Goal: Transaction & Acquisition: Purchase product/service

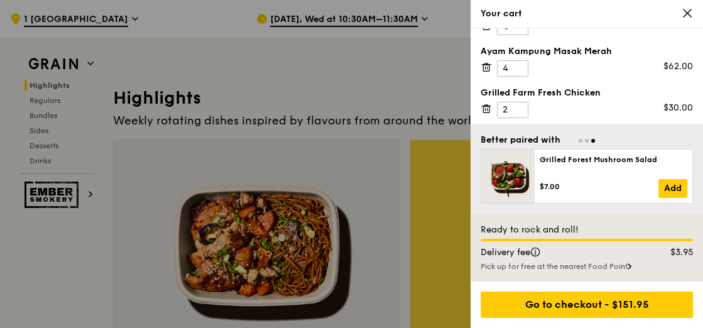
scroll to position [35, 0]
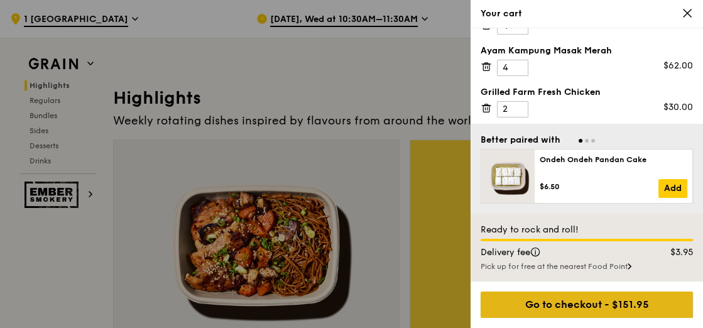
click at [614, 298] on div "Go to checkout - $151.95" at bounding box center [587, 305] width 212 height 26
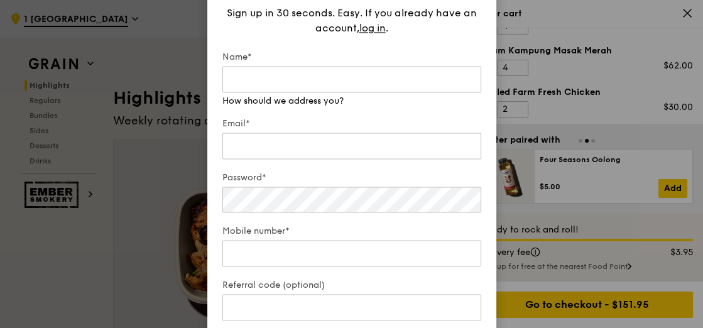
type input "[EMAIL_ADDRESS][DOMAIN_NAME]"
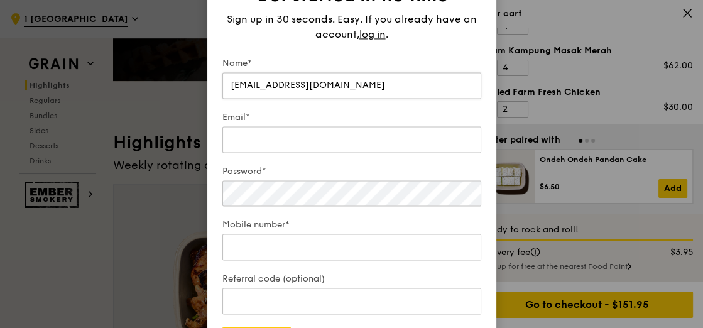
scroll to position [255, 0]
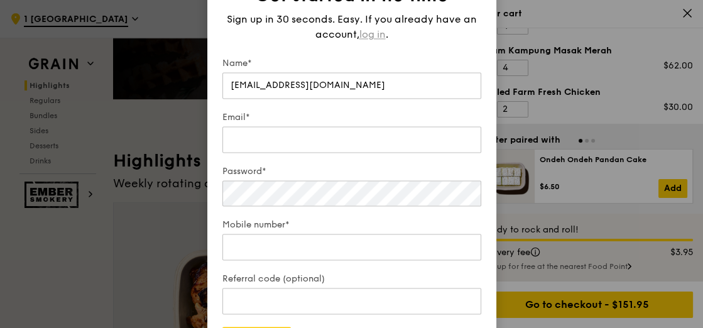
click at [361, 33] on span "log in" at bounding box center [373, 34] width 26 height 15
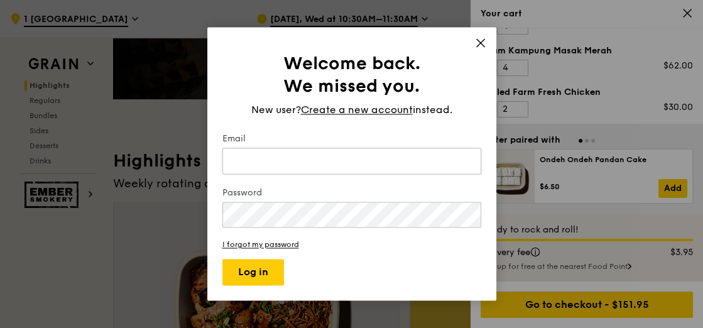
type input "[EMAIL_ADDRESS][DOMAIN_NAME]"
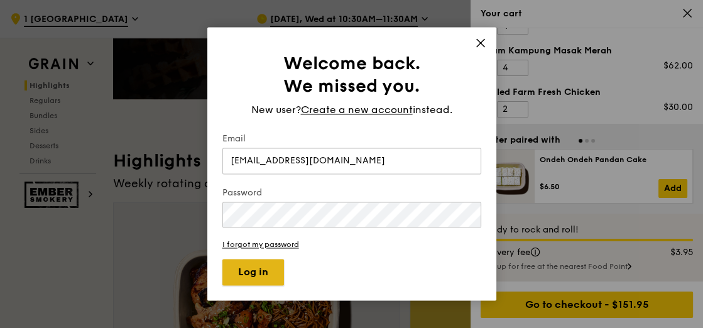
click at [250, 273] on button "Log in" at bounding box center [253, 273] width 62 height 26
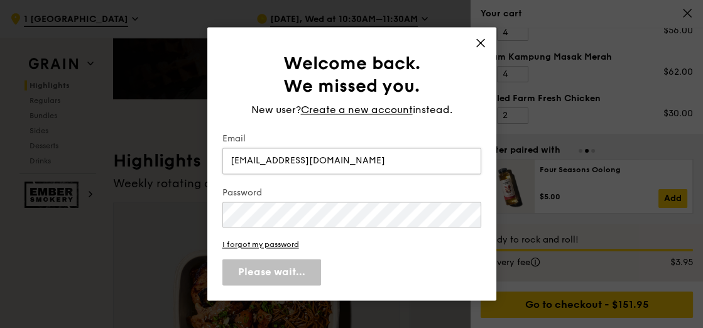
scroll to position [25, 0]
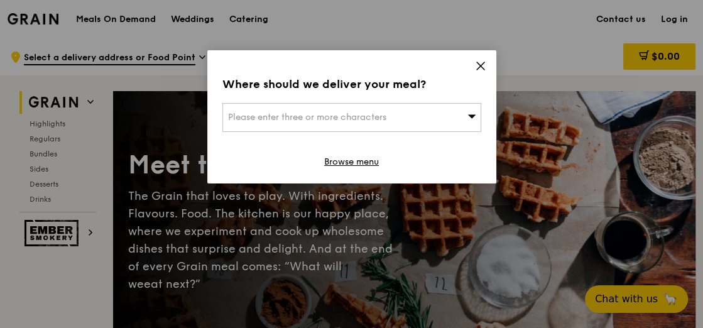
click at [482, 65] on icon at bounding box center [480, 65] width 11 height 11
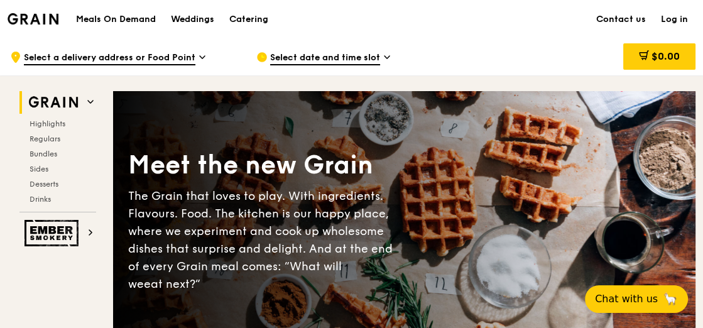
click at [674, 18] on link "Log in" at bounding box center [675, 20] width 42 height 38
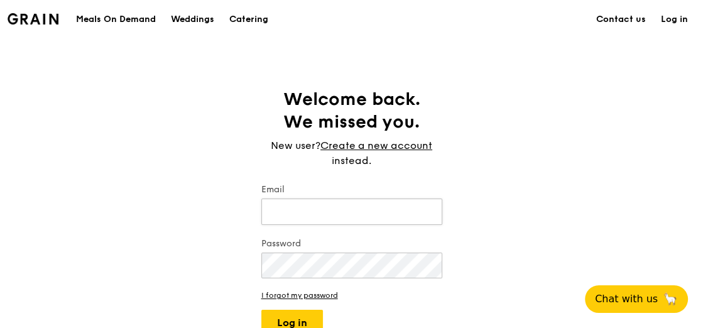
type input "[EMAIL_ADDRESS][DOMAIN_NAME]"
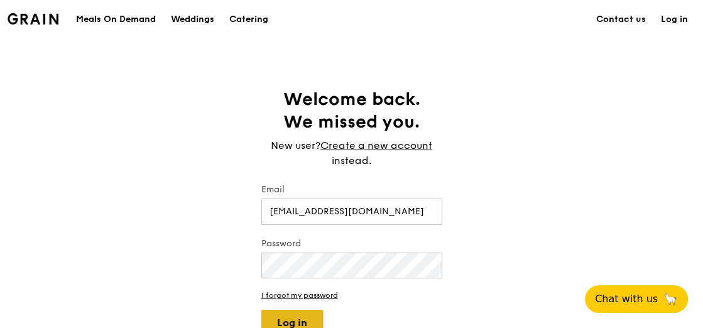
click at [285, 316] on button "Log in" at bounding box center [292, 323] width 62 height 26
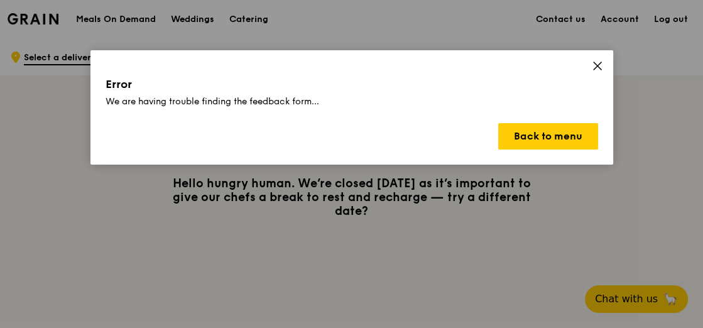
click at [600, 61] on icon at bounding box center [597, 65] width 11 height 11
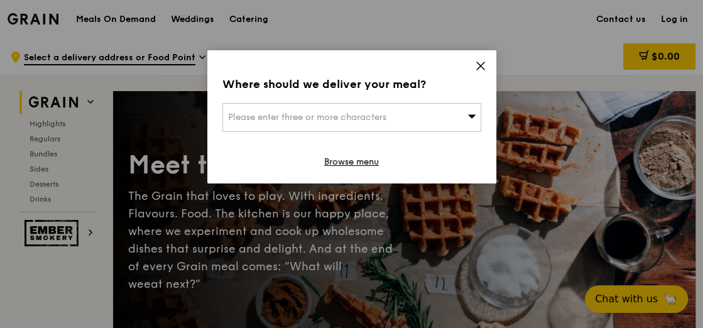
click at [278, 110] on div "Please enter three or more characters" at bounding box center [351, 117] width 259 height 29
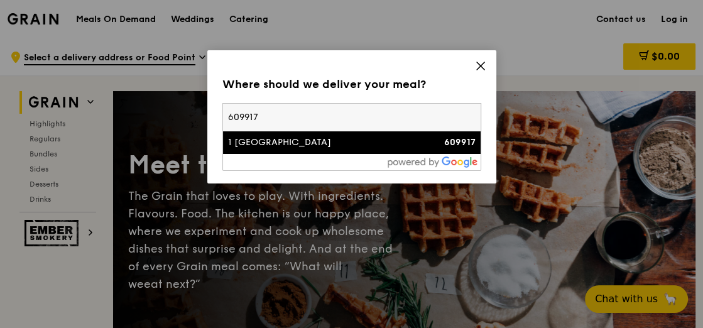
type input "609917"
click at [290, 147] on div "1 International Business Park" at bounding box center [321, 142] width 186 height 13
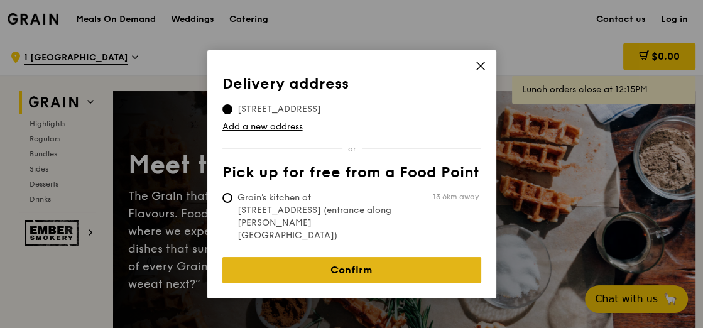
click at [378, 257] on link "Confirm" at bounding box center [351, 270] width 259 height 26
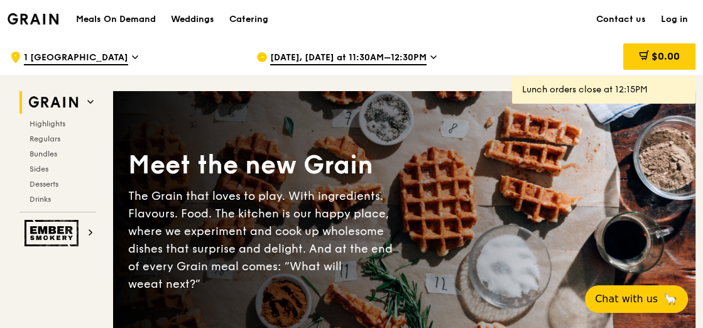
click at [294, 61] on span "Aug 18, Today at 11:30AM–12:30PM" at bounding box center [348, 59] width 156 height 14
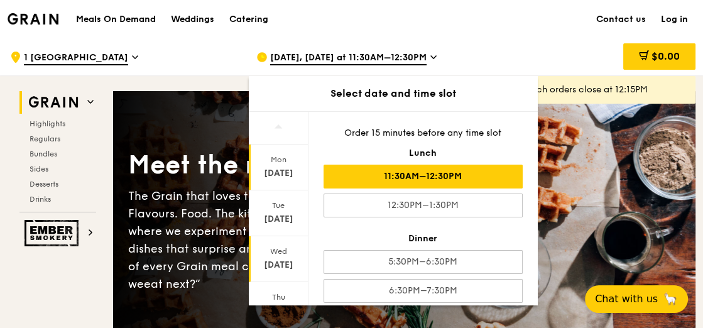
click at [278, 265] on div "Aug 20" at bounding box center [279, 265] width 56 height 13
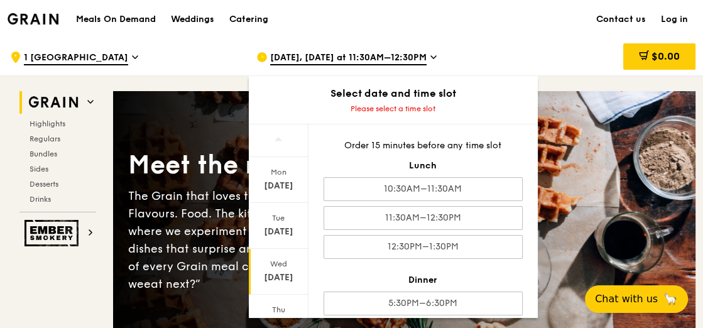
click at [272, 278] on div "[DATE]" at bounding box center [279, 278] width 56 height 13
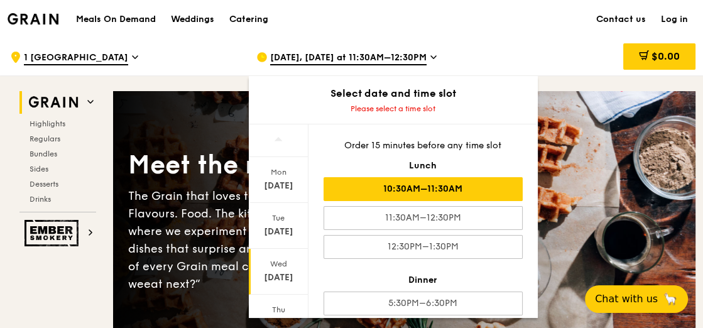
click at [444, 182] on div "10:30AM–11:30AM" at bounding box center [423, 189] width 199 height 24
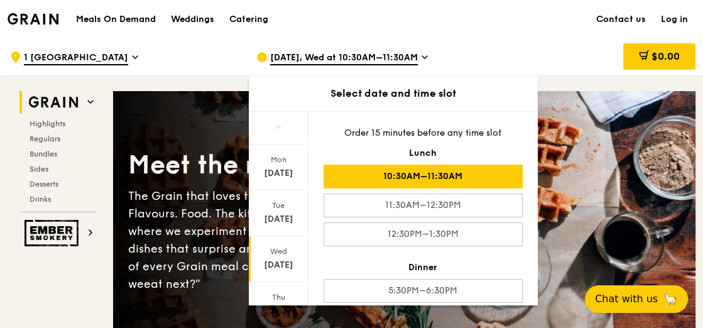
click at [670, 18] on link "Log in" at bounding box center [675, 20] width 42 height 38
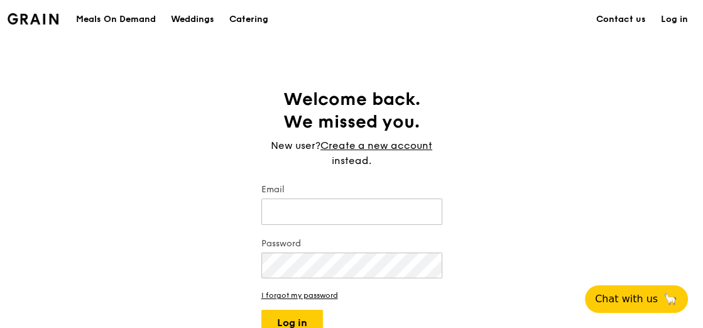
type input "jesque.poh@clariant.com"
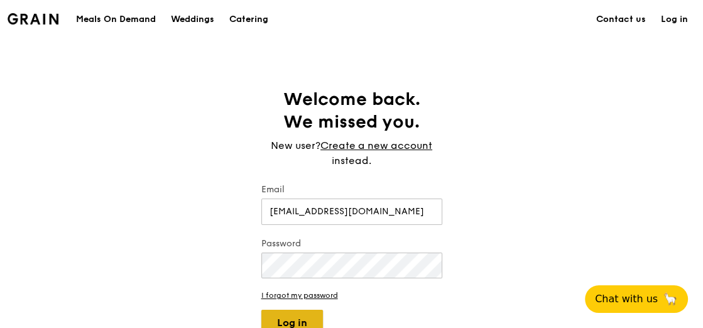
click at [293, 316] on button "Log in" at bounding box center [292, 323] width 62 height 26
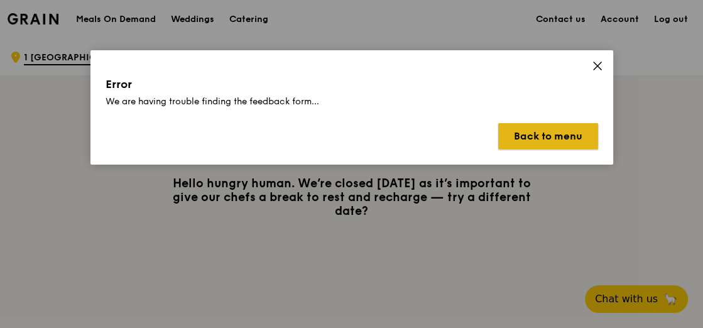
click at [535, 133] on button "Back to menu" at bounding box center [548, 136] width 100 height 26
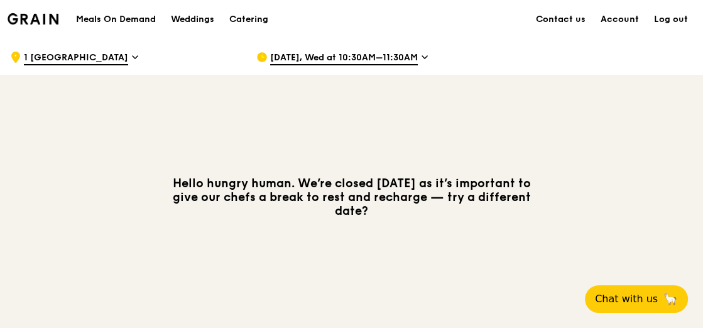
click at [130, 27] on div "Meals On Demand Weddings Catering" at bounding box center [172, 19] width 207 height 38
click at [124, 12] on div "Meals On Demand Weddings Catering" at bounding box center [172, 19] width 207 height 38
click at [125, 14] on h1 "Meals On Demand" at bounding box center [116, 19] width 80 height 13
click at [126, 15] on h1 "Meals On Demand" at bounding box center [116, 19] width 80 height 13
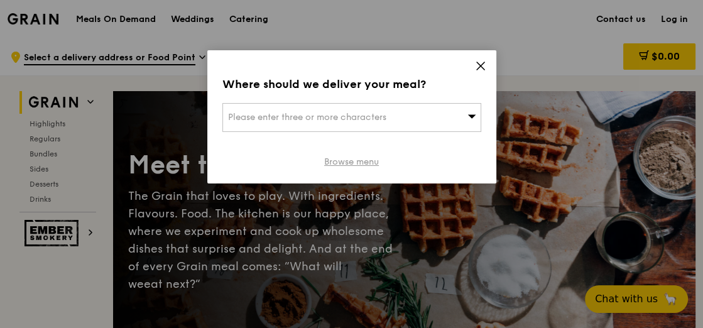
click at [371, 162] on link "Browse menu" at bounding box center [351, 162] width 55 height 13
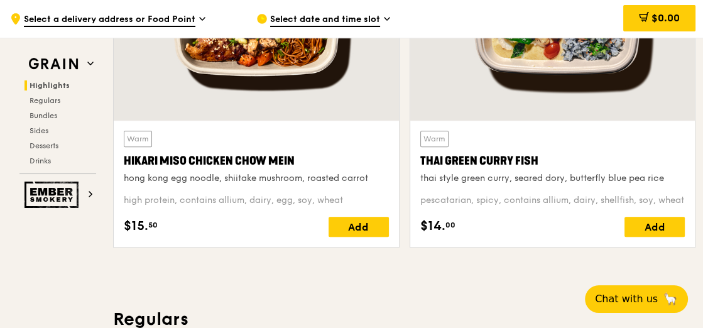
scroll to position [566, 0]
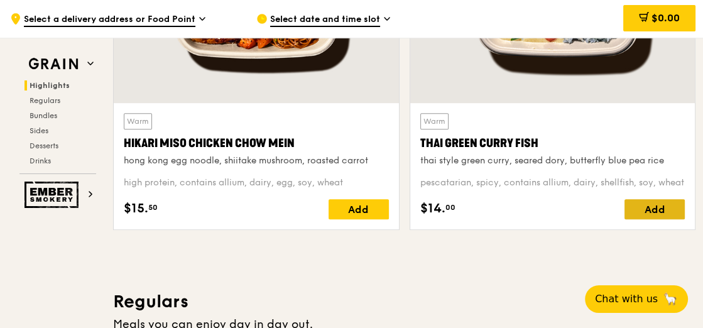
click at [654, 204] on div "Add" at bounding box center [655, 209] width 60 height 20
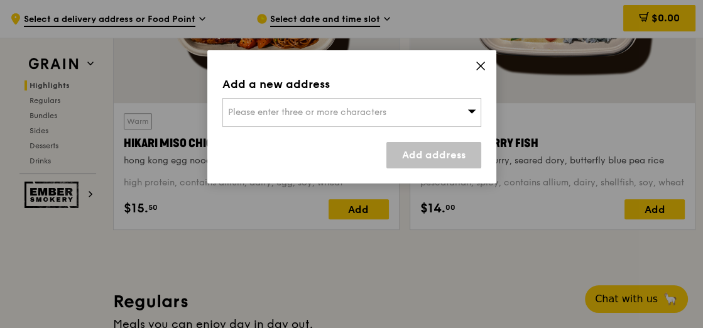
click at [411, 113] on div "Please enter three or more characters" at bounding box center [351, 112] width 259 height 29
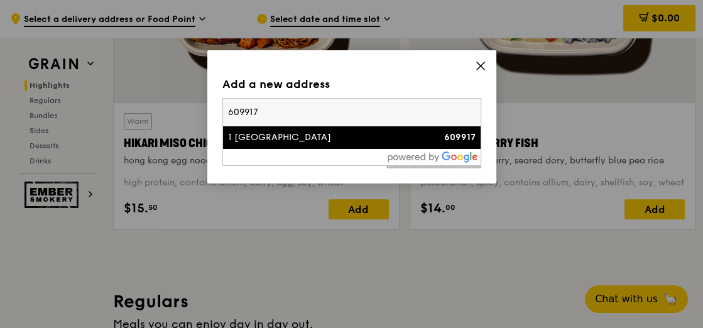
type input "609917"
click at [411, 142] on div "1 International Business Park" at bounding box center [321, 137] width 186 height 13
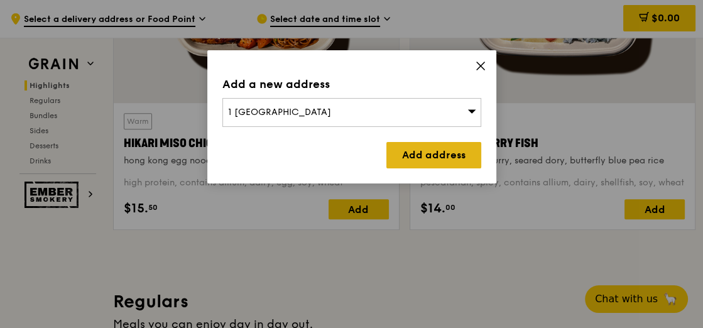
click at [414, 150] on link "Add address" at bounding box center [434, 155] width 95 height 26
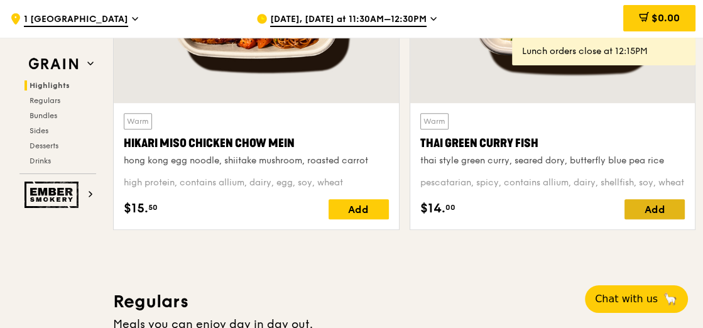
click at [639, 204] on div "Add" at bounding box center [655, 209] width 60 height 20
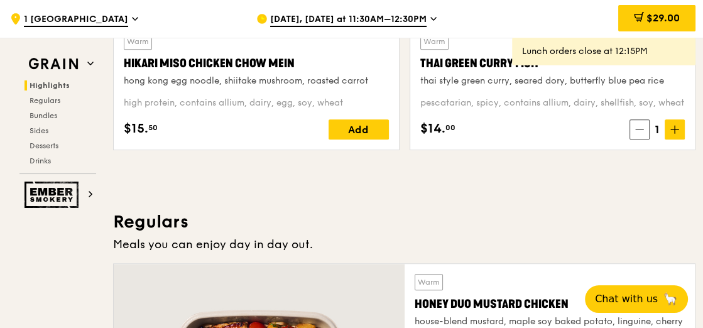
scroll to position [629, 0]
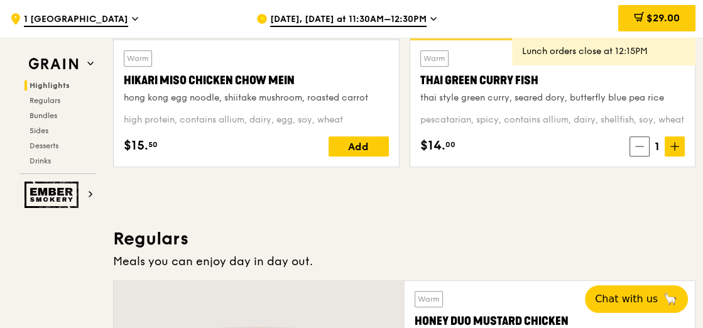
click at [664, 144] on span "1" at bounding box center [657, 147] width 15 height 18
click at [671, 143] on icon at bounding box center [675, 146] width 9 height 9
click at [671, 143] on span at bounding box center [675, 146] width 20 height 20
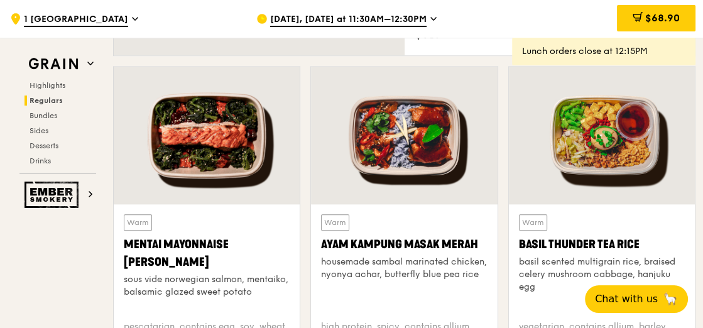
scroll to position [1131, 0]
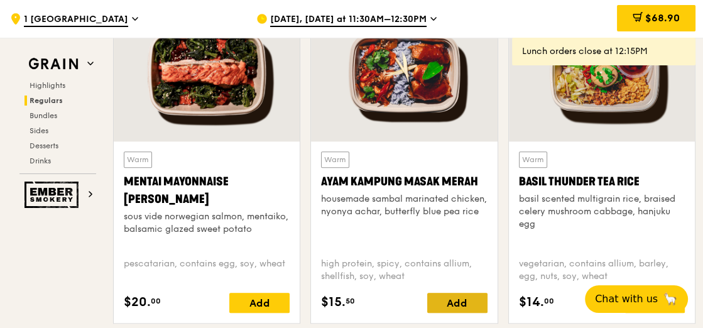
click at [454, 297] on div "Add" at bounding box center [457, 303] width 60 height 20
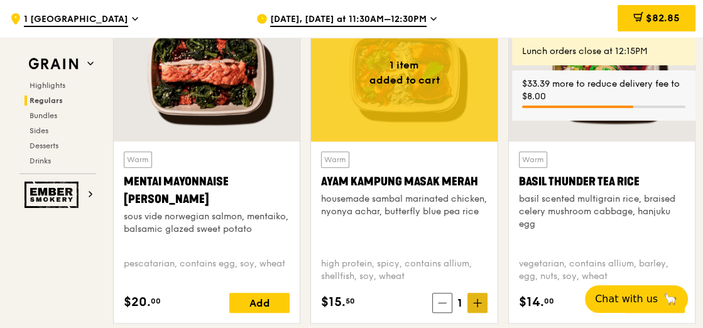
click at [477, 299] on icon at bounding box center [477, 303] width 9 height 9
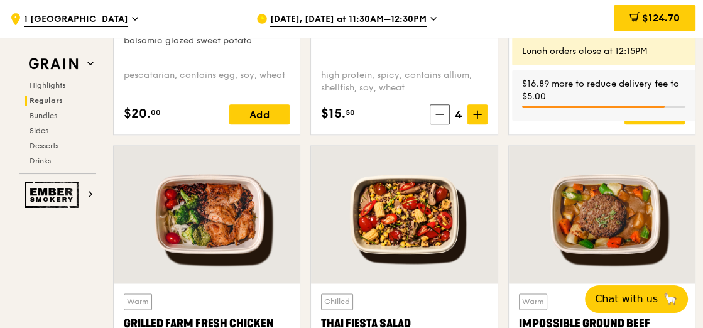
scroll to position [1446, 0]
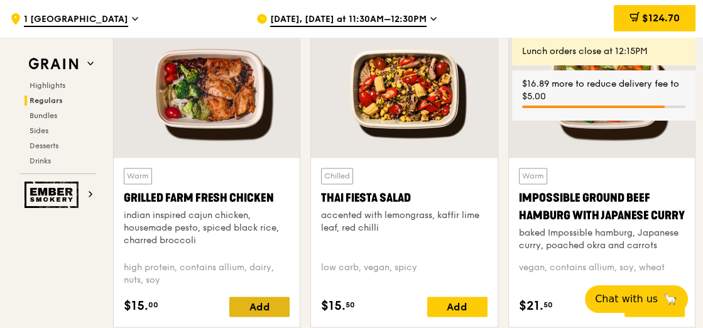
click at [255, 301] on div "Add" at bounding box center [259, 307] width 60 height 20
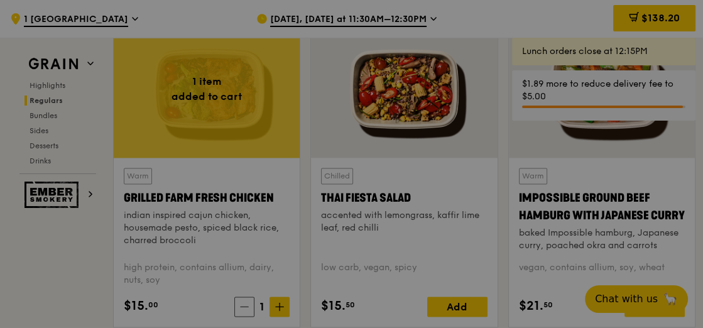
click at [284, 305] on div at bounding box center [351, 164] width 703 height 328
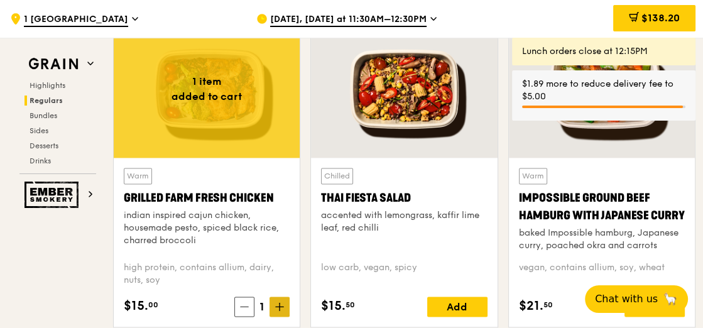
click at [283, 307] on icon at bounding box center [280, 307] width 8 height 0
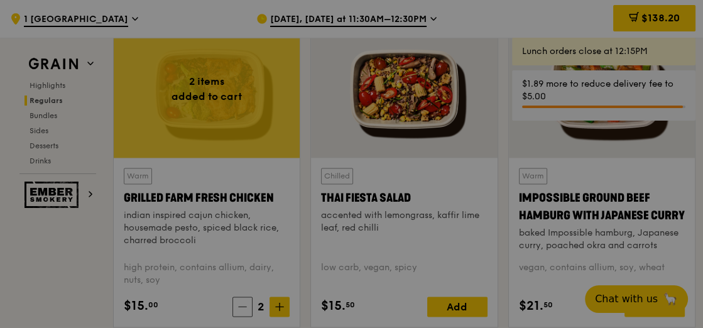
click at [97, 294] on div at bounding box center [351, 164] width 703 height 328
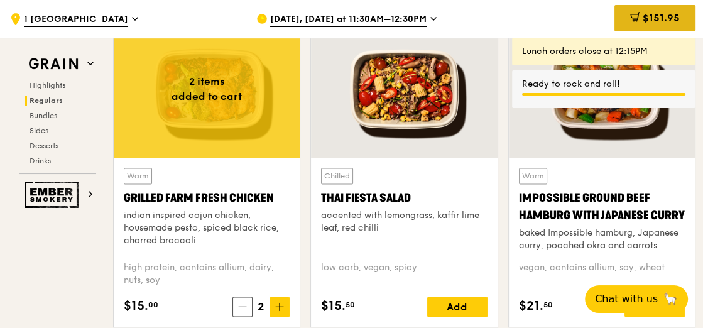
click at [638, 17] on icon at bounding box center [635, 17] width 10 height 10
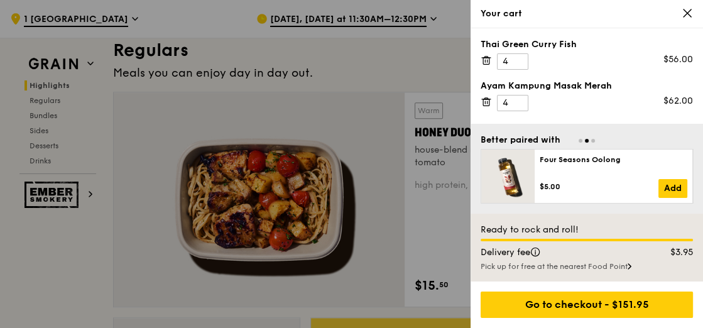
scroll to position [754, 0]
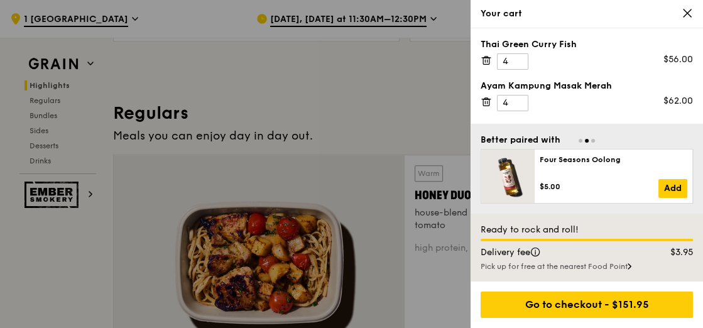
click at [364, 18] on div at bounding box center [351, 164] width 703 height 328
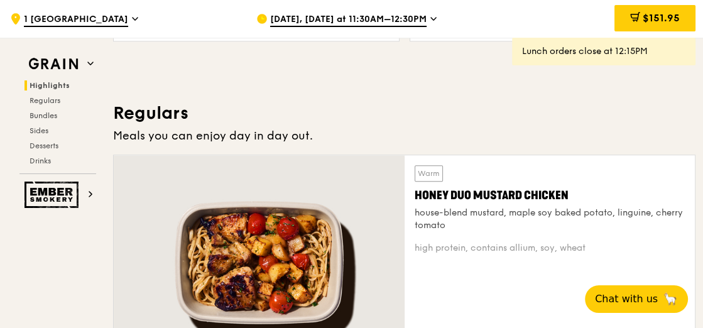
click at [364, 18] on span "Aug 18, Today at 11:30AM–12:30PM" at bounding box center [348, 20] width 156 height 14
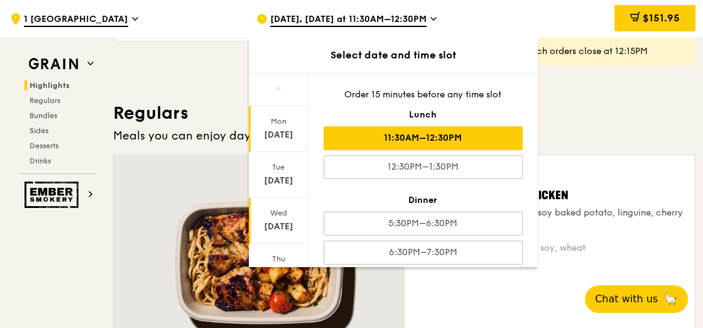
click at [279, 229] on div "Aug 20" at bounding box center [279, 227] width 56 height 13
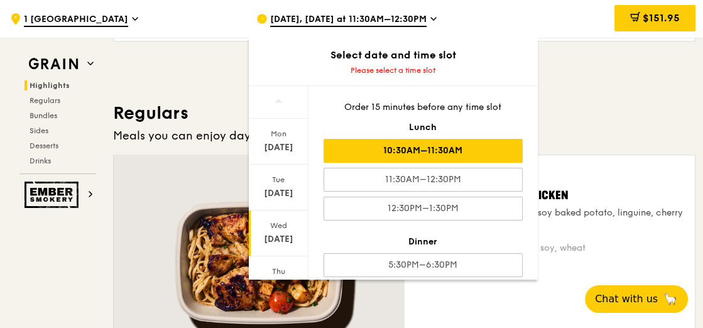
click at [464, 154] on div "10:30AM–11:30AM" at bounding box center [423, 151] width 199 height 24
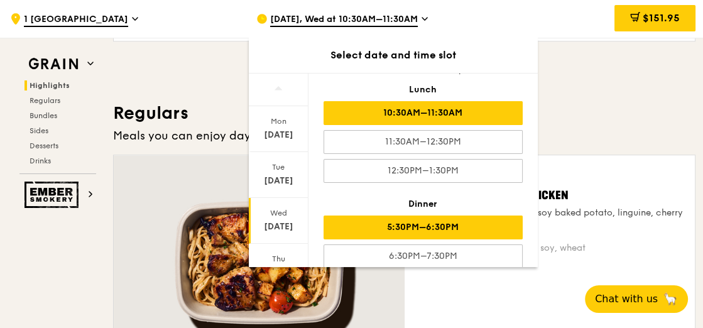
scroll to position [38, 0]
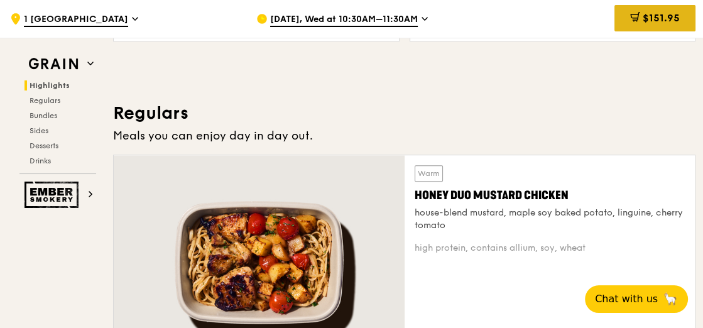
click at [646, 16] on span "$151.95" at bounding box center [661, 18] width 37 height 12
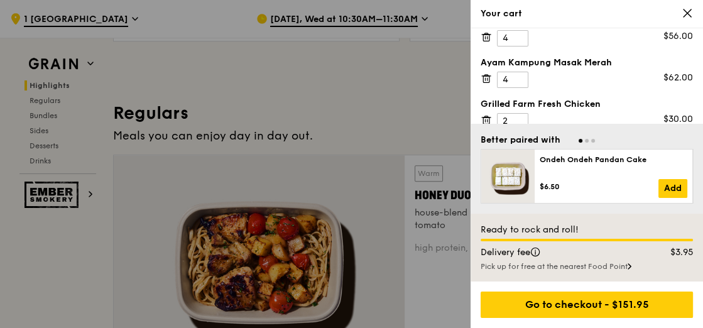
scroll to position [35, 0]
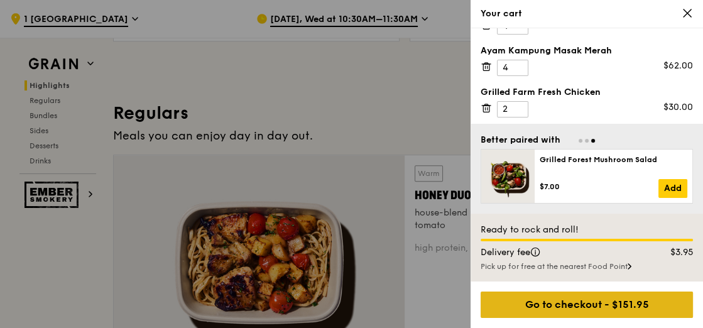
click at [578, 302] on div "Go to checkout - $151.95" at bounding box center [587, 305] width 212 height 26
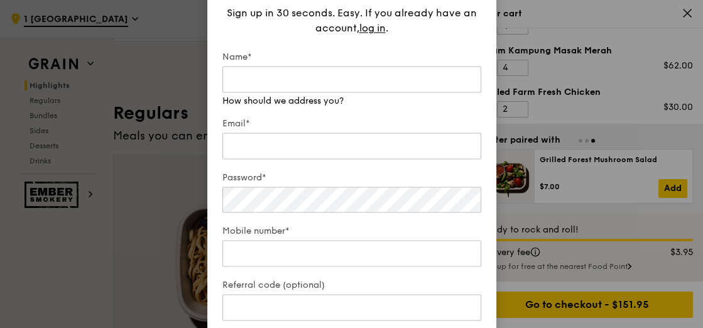
type input "[EMAIL_ADDRESS][DOMAIN_NAME]"
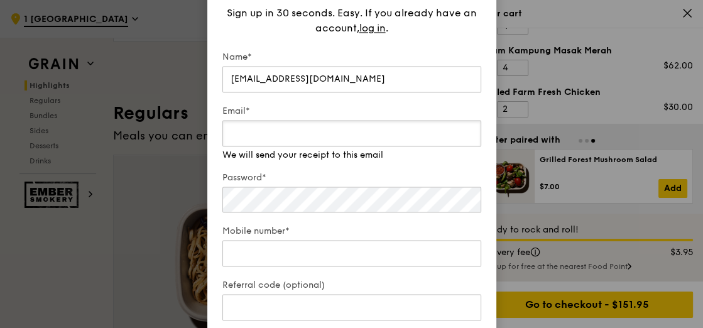
click at [283, 139] on input "Email*" at bounding box center [351, 133] width 259 height 26
type input "Jesque.poh@clariant.com"
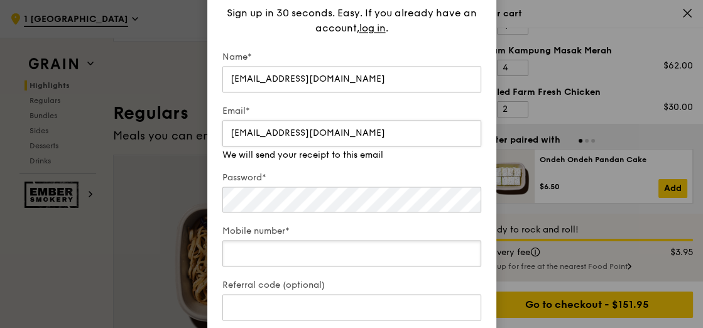
type input "90044583"
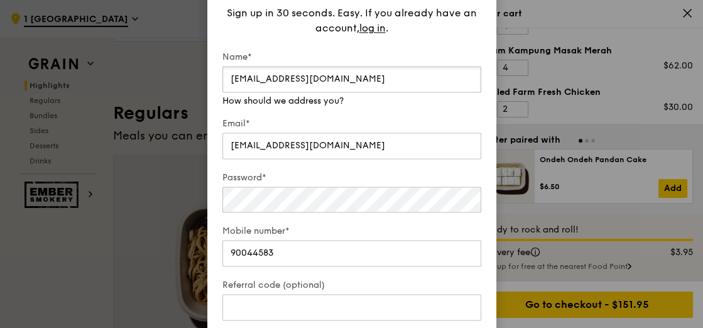
drag, startPoint x: 365, startPoint y: 69, endPoint x: 195, endPoint y: 80, distance: 169.4
click at [195, 80] on div "Get started in no time Sign up in 30 seconds. Easy. If you already have an acco…" at bounding box center [351, 164] width 703 height 328
type input "[DEMOGRAPHIC_DATA]"
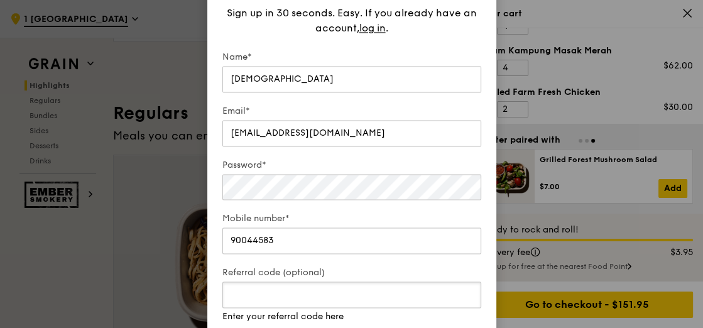
click at [399, 307] on input "Referral code (optional)" at bounding box center [351, 295] width 259 height 26
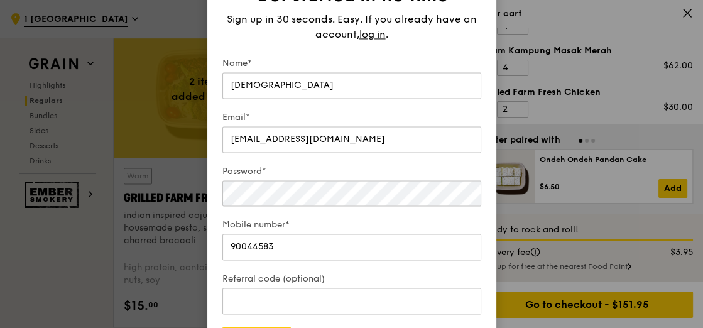
click at [468, 260] on form "Name* Jesque Poh Email* Jesque.poh@clariant.com Password* Mobile number* 900445…" at bounding box center [351, 205] width 259 height 296
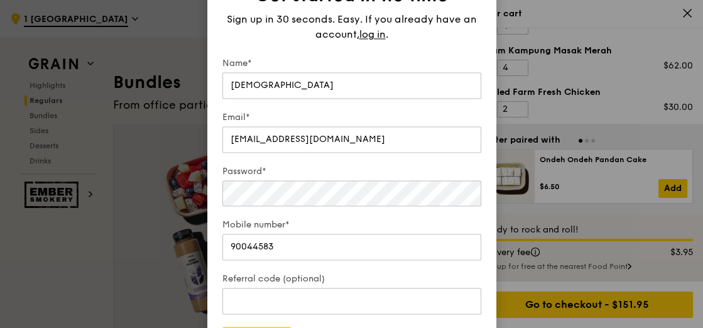
scroll to position [1881, 0]
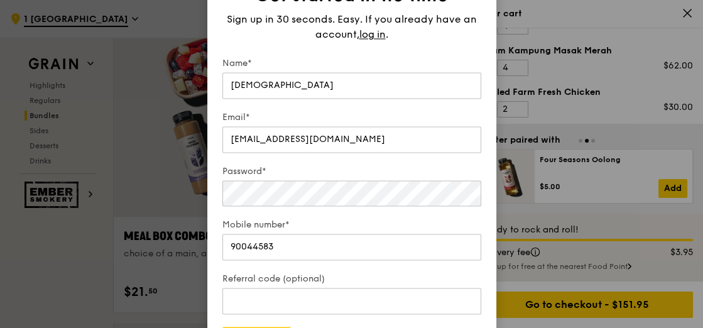
click at [284, 319] on form "Name* Jesque Poh Email* Jesque.poh@clariant.com Password* Mobile number* 900445…" at bounding box center [351, 205] width 259 height 296
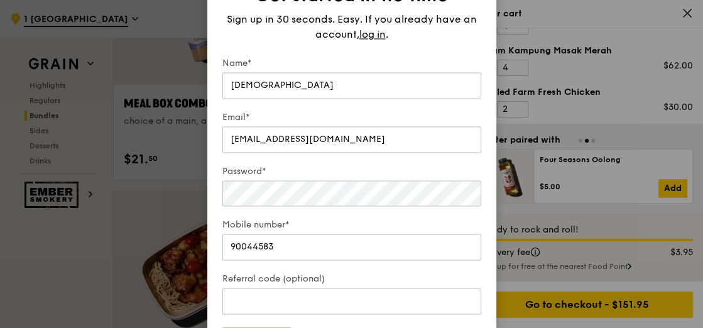
scroll to position [2069, 0]
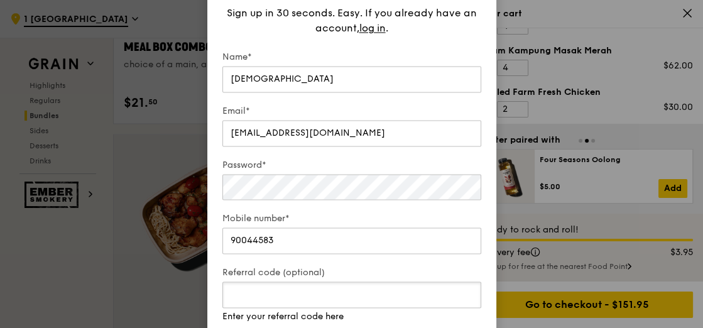
drag, startPoint x: 322, startPoint y: 294, endPoint x: 322, endPoint y: 227, distance: 66.6
click at [322, 227] on form "Name* Jesque Poh Email* Jesque.poh@clariant.com Password* Mobile number* 900445…" at bounding box center [351, 205] width 259 height 309
drag, startPoint x: 365, startPoint y: 299, endPoint x: 366, endPoint y: 245, distance: 53.5
click at [366, 245] on form "Name* Jesque Poh Email* Jesque.poh@clariant.com Password* Mobile number* 900445…" at bounding box center [351, 205] width 259 height 309
click at [354, 298] on input "Referral code (optional)" at bounding box center [351, 295] width 259 height 26
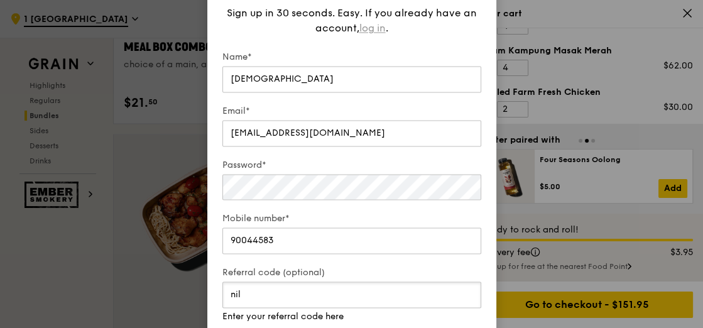
type input "nil"
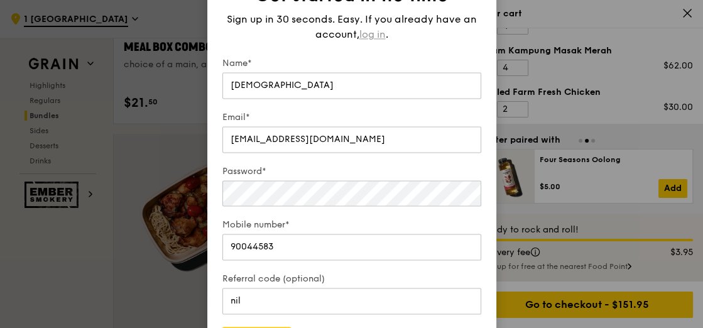
click at [371, 30] on span "log in" at bounding box center [373, 34] width 26 height 15
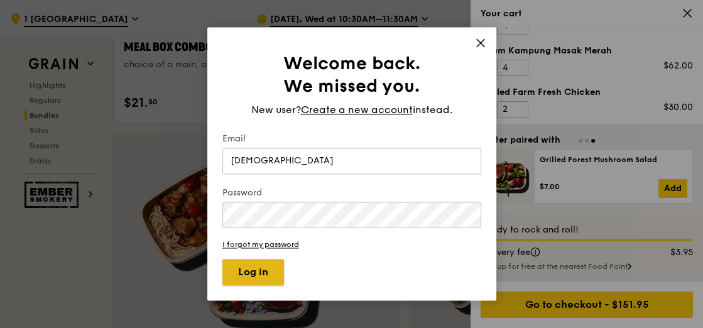
click at [244, 265] on button "Log in" at bounding box center [253, 273] width 62 height 26
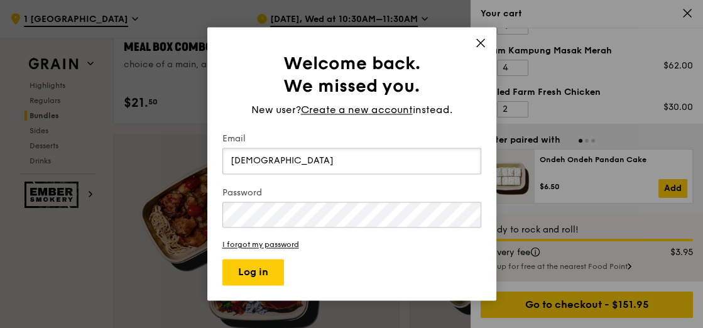
click at [283, 157] on input "Jesque Poh" at bounding box center [351, 161] width 259 height 26
type input "jesque.poh@clariant.com"
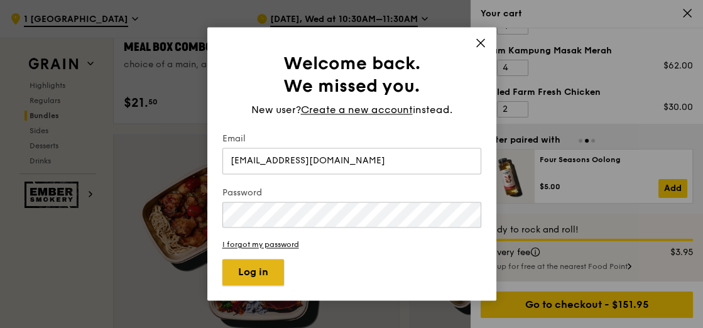
click at [273, 274] on button "Log in" at bounding box center [253, 273] width 62 height 26
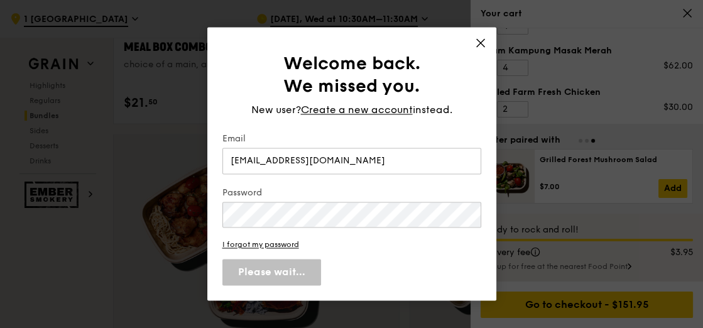
scroll to position [25, 0]
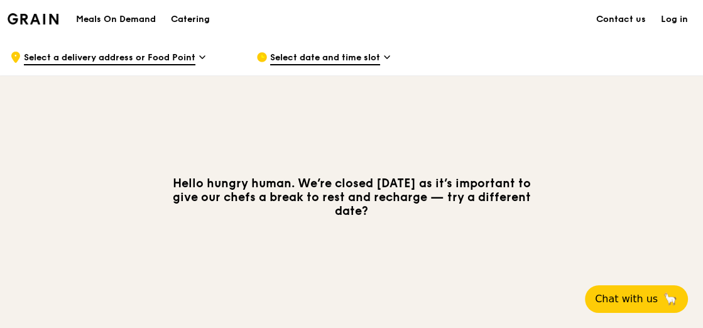
click at [302, 53] on span "Select date and time slot" at bounding box center [325, 59] width 110 height 14
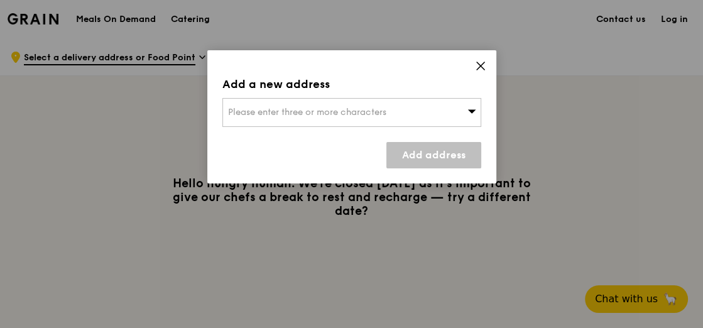
click at [357, 113] on span "Please enter three or more characters" at bounding box center [307, 112] width 158 height 11
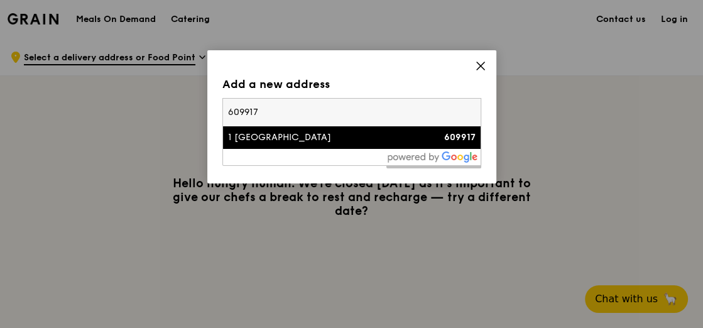
type input "609917"
click at [377, 134] on div "1 [GEOGRAPHIC_DATA]" at bounding box center [321, 137] width 186 height 13
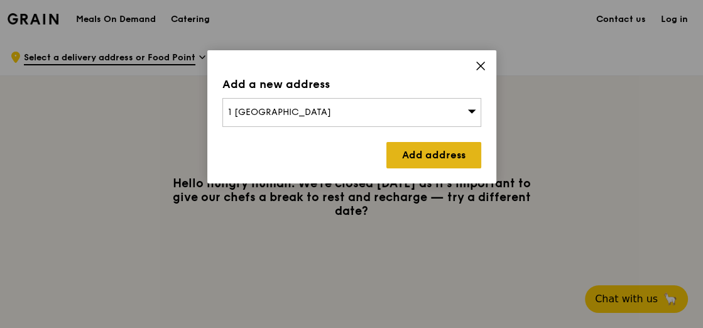
click at [447, 143] on link "Add address" at bounding box center [434, 155] width 95 height 26
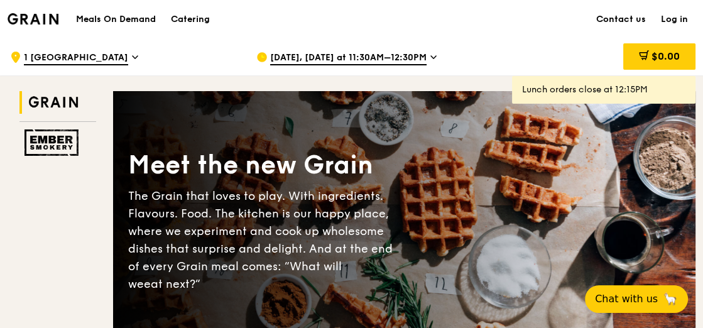
click at [380, 55] on span "[DATE], [DATE] at 11:30AM–12:30PM" at bounding box center [348, 59] width 156 height 14
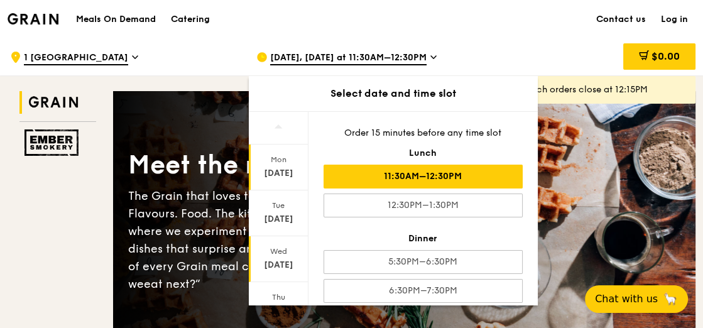
click at [263, 263] on div "[DATE]" at bounding box center [279, 265] width 56 height 13
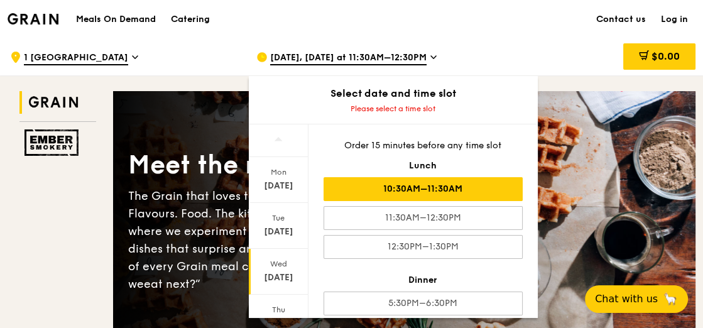
click at [438, 185] on div "10:30AM–11:30AM" at bounding box center [423, 189] width 199 height 24
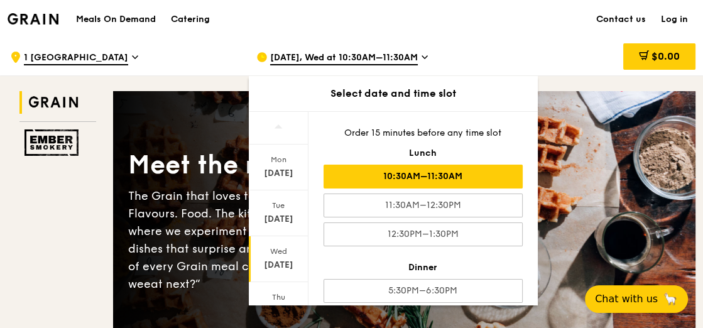
click at [547, 53] on div "$0.00" at bounding box center [598, 57] width 196 height 38
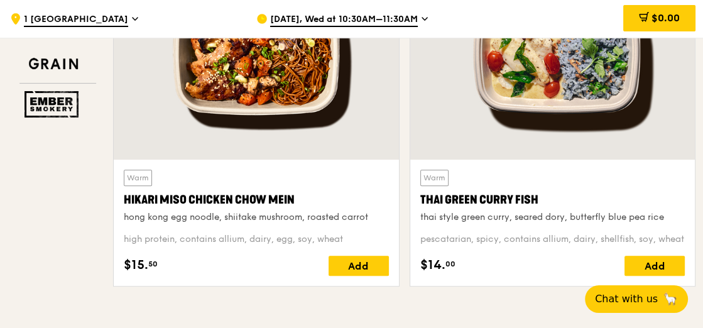
scroll to position [566, 0]
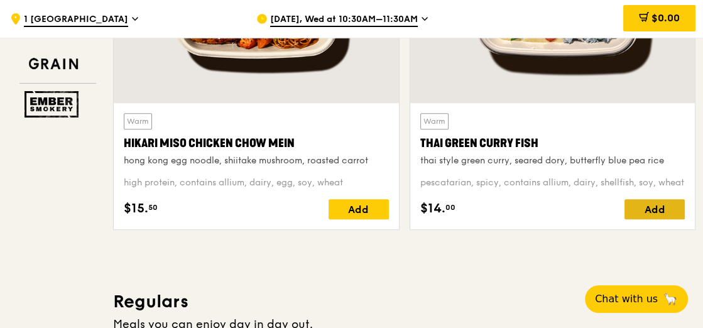
click at [652, 213] on div "Add" at bounding box center [655, 209] width 60 height 20
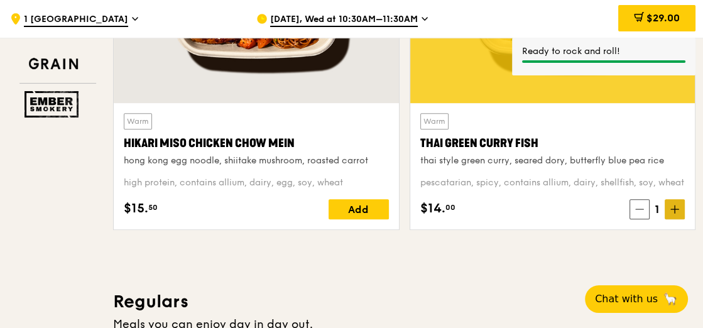
click at [674, 204] on span at bounding box center [675, 209] width 20 height 20
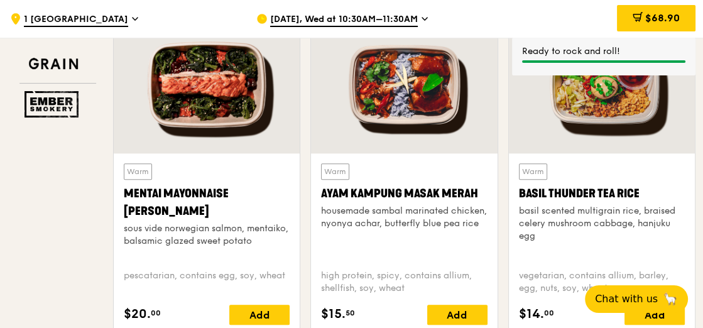
scroll to position [1194, 0]
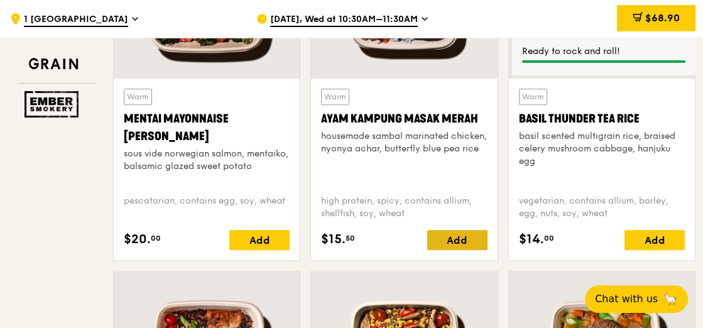
click at [454, 242] on div "Add" at bounding box center [457, 240] width 60 height 20
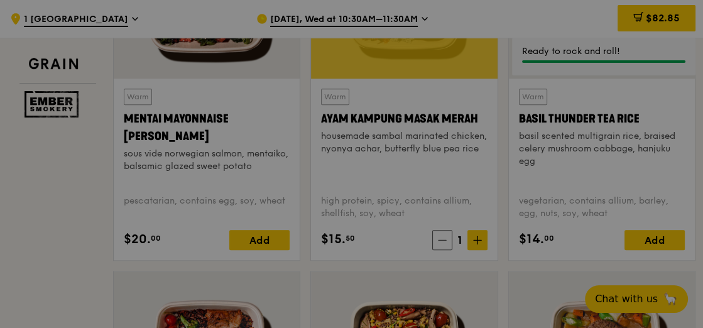
click at [481, 231] on div at bounding box center [351, 164] width 703 height 328
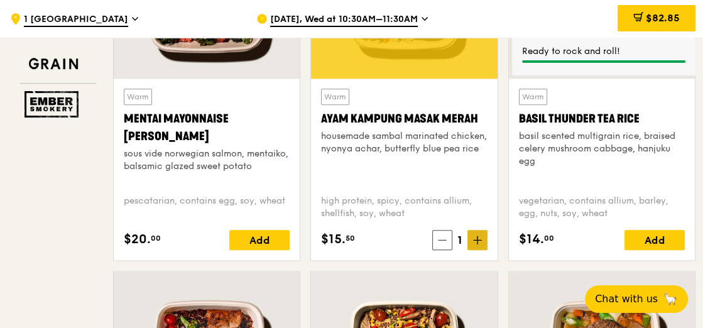
click at [481, 233] on span at bounding box center [478, 240] width 20 height 20
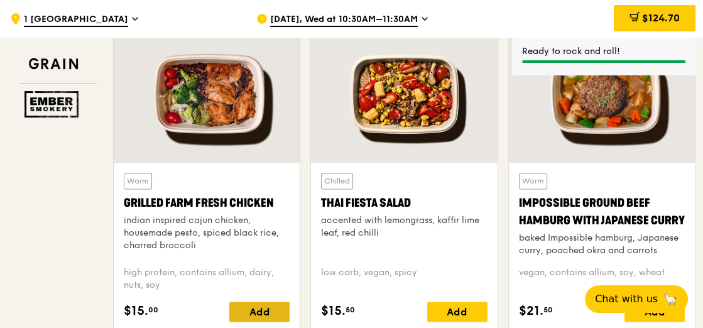
scroll to position [1446, 0]
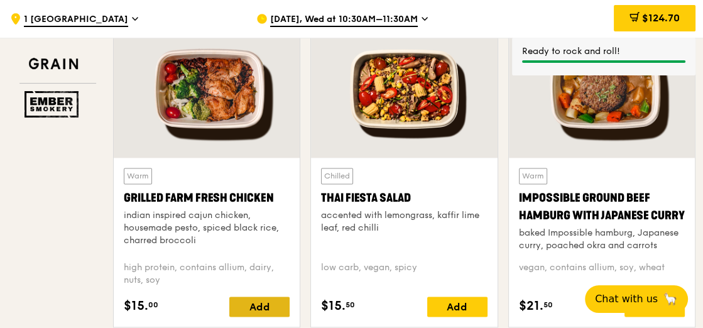
click at [266, 305] on div "Add" at bounding box center [259, 307] width 60 height 20
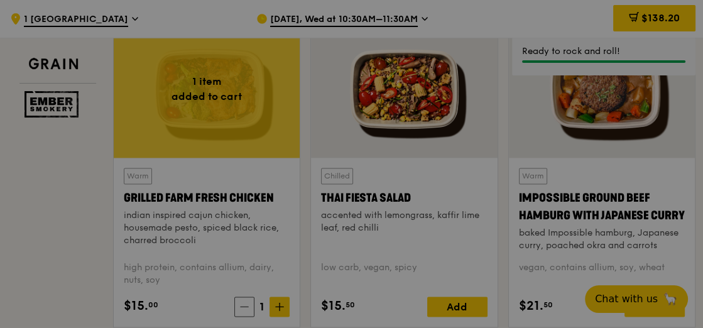
click at [282, 300] on div at bounding box center [351, 164] width 703 height 328
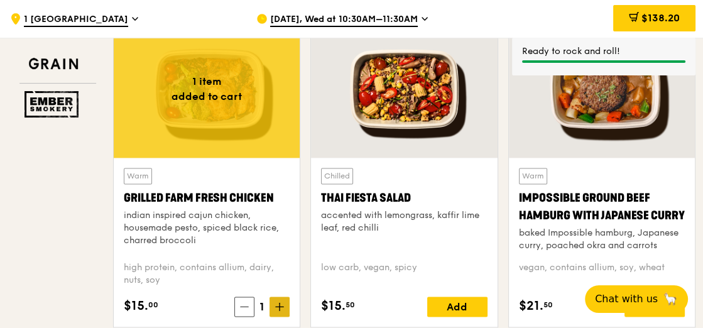
click at [283, 302] on icon at bounding box center [279, 306] width 9 height 9
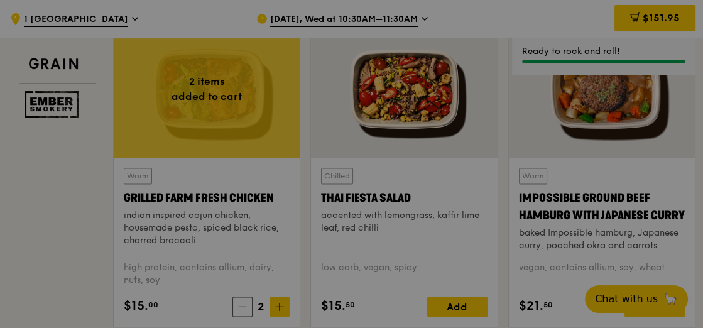
type input "2"
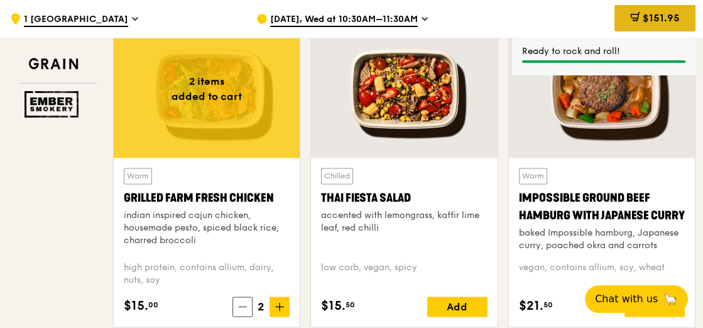
click at [644, 19] on span "$151.95" at bounding box center [661, 18] width 37 height 12
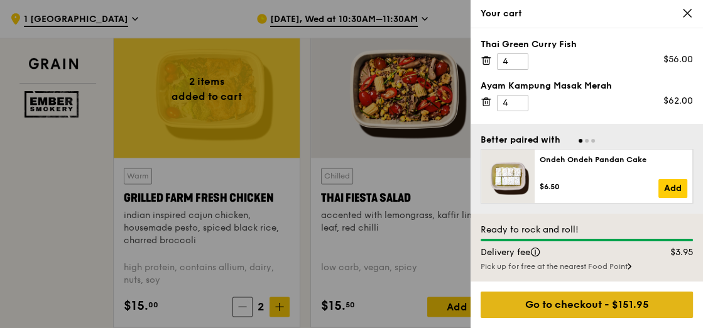
click at [554, 303] on div "Go to checkout - $151.95" at bounding box center [587, 305] width 212 height 26
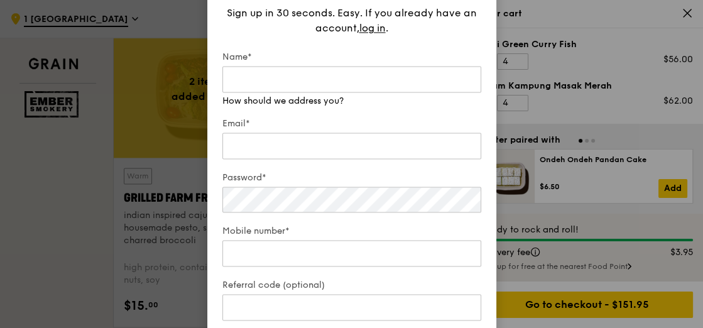
type input "jesque.poh@clariant.com"
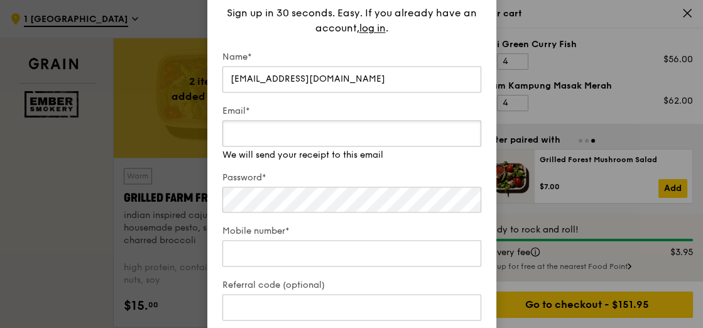
click at [346, 136] on input "Email*" at bounding box center [351, 133] width 259 height 26
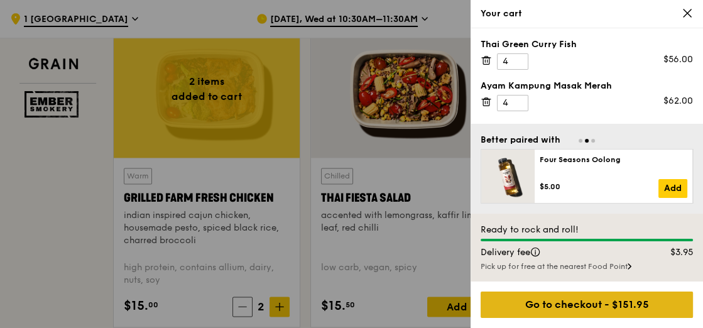
click at [558, 311] on div "Go to checkout - $151.95" at bounding box center [587, 305] width 212 height 26
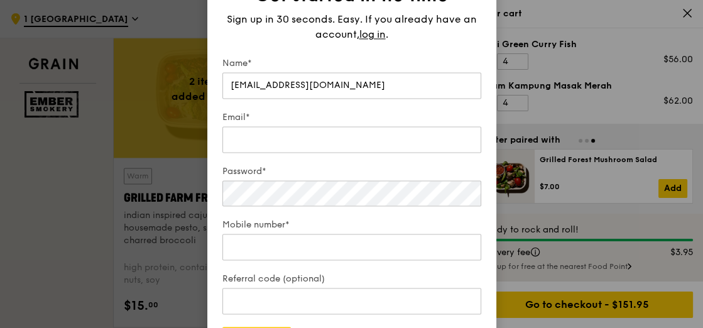
drag, startPoint x: 352, startPoint y: 84, endPoint x: 181, endPoint y: 87, distance: 171.0
click at [181, 87] on div "Get started in no time Sign up in 30 seconds. Easy. If you already have an acco…" at bounding box center [351, 164] width 703 height 328
click at [234, 145] on input "Email*" at bounding box center [351, 139] width 259 height 26
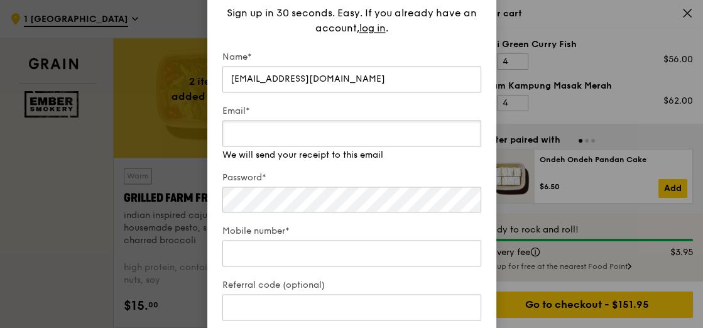
paste input "jesque.poh@clariant.com"
type input "jesque.poh@clariant.com"
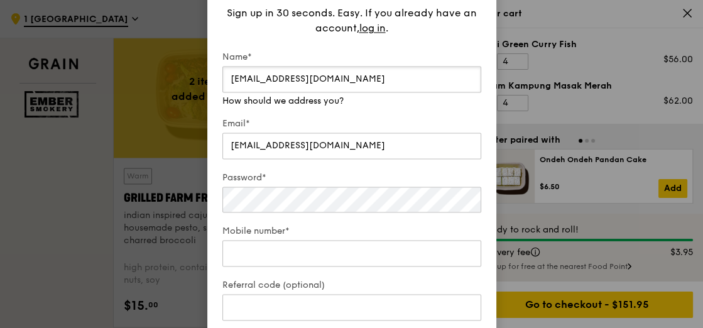
drag, startPoint x: 350, startPoint y: 80, endPoint x: 217, endPoint y: 87, distance: 133.4
click at [217, 87] on div "Get started in no time Sign up in 30 seconds. Easy. If you already have an acco…" at bounding box center [351, 164] width 289 height 422
type input "Jesque Poh"
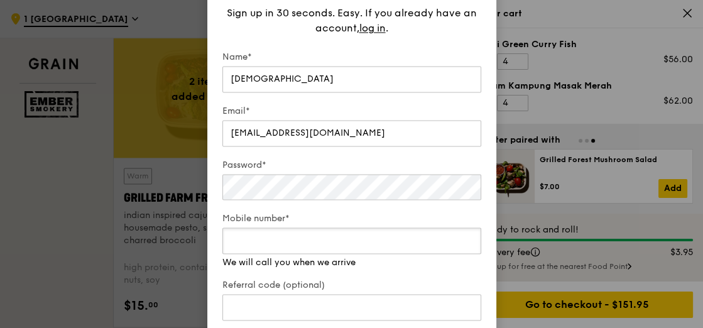
click at [283, 260] on div "Mobile number* We will call you when we arrive" at bounding box center [351, 241] width 259 height 57
type input "90044583"
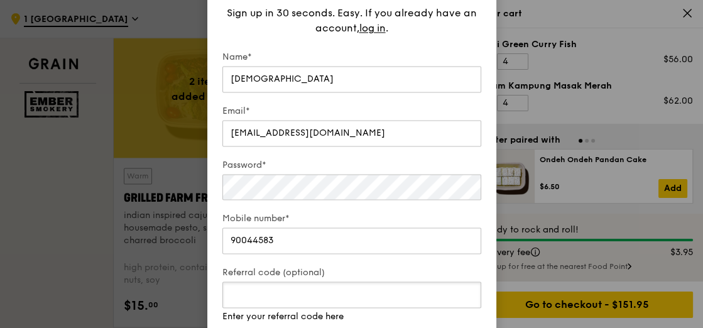
click at [255, 315] on div "Referral code (optional) Enter your referral code here" at bounding box center [351, 295] width 259 height 57
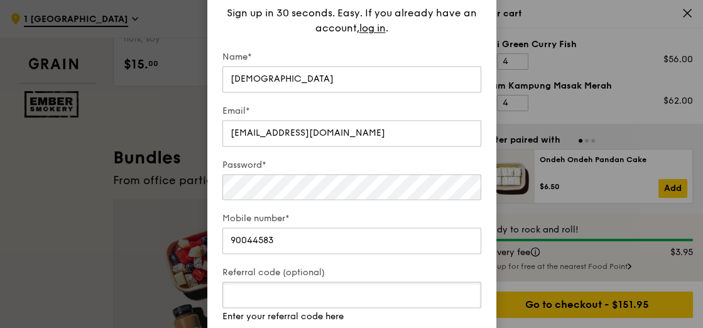
scroll to position [1760, 0]
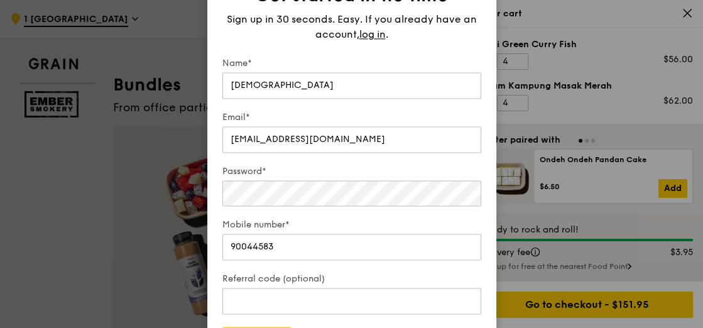
click at [371, 323] on form "Name* Jesque Poh Email* jesque.poh@clariant.com Password* Mobile number* 900445…" at bounding box center [351, 205] width 259 height 296
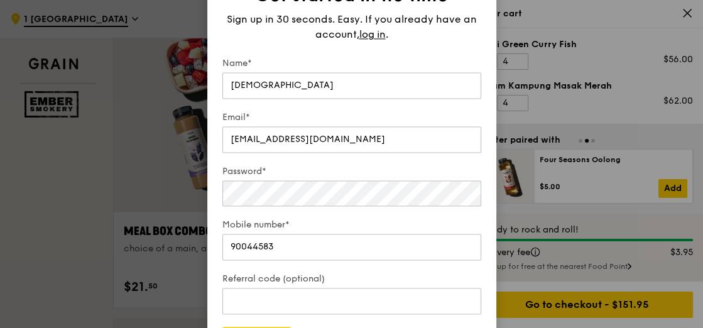
scroll to position [1697, 0]
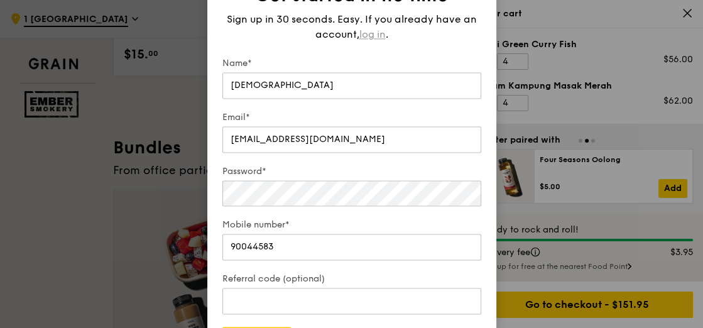
click at [371, 38] on span "log in" at bounding box center [373, 34] width 26 height 15
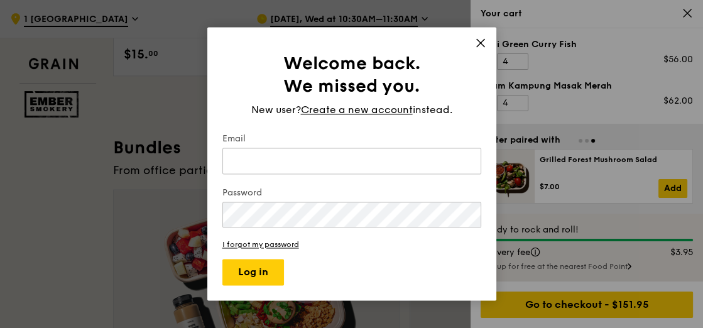
type input "jesque.poh@clariant.com"
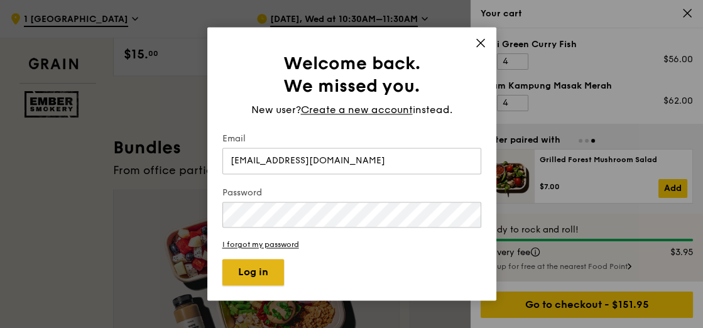
click at [266, 272] on button "Log in" at bounding box center [253, 273] width 62 height 26
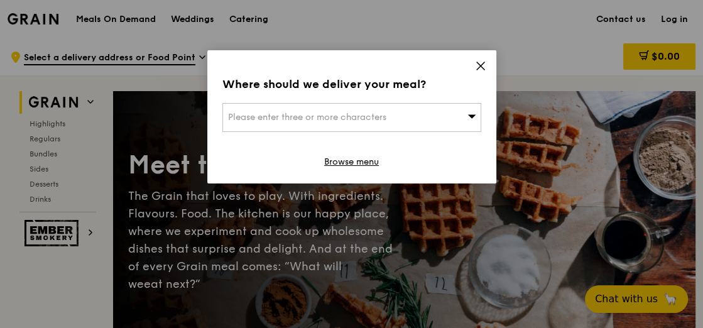
click at [367, 114] on span "Please enter three or more characters" at bounding box center [307, 117] width 158 height 11
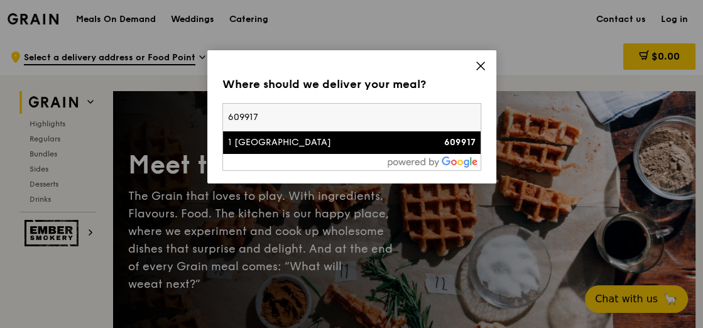
type input "609917"
click at [310, 145] on div "1 [GEOGRAPHIC_DATA]" at bounding box center [321, 142] width 186 height 13
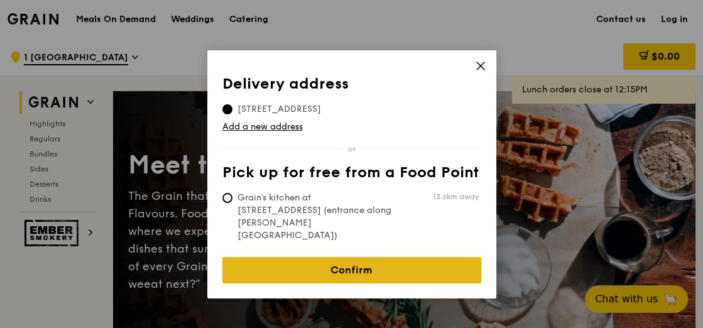
click at [358, 257] on link "Confirm" at bounding box center [351, 270] width 259 height 26
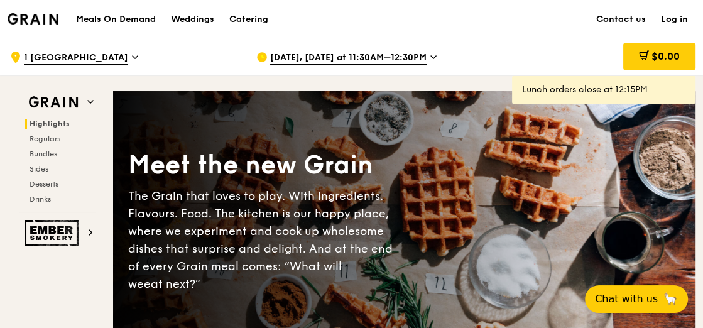
click at [323, 60] on span "[DATE], [DATE] at 11:30AM–12:30PM" at bounding box center [348, 59] width 156 height 14
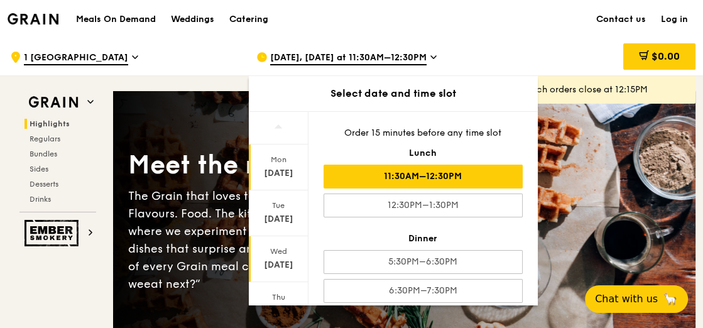
click at [280, 261] on div "[DATE]" at bounding box center [279, 265] width 56 height 13
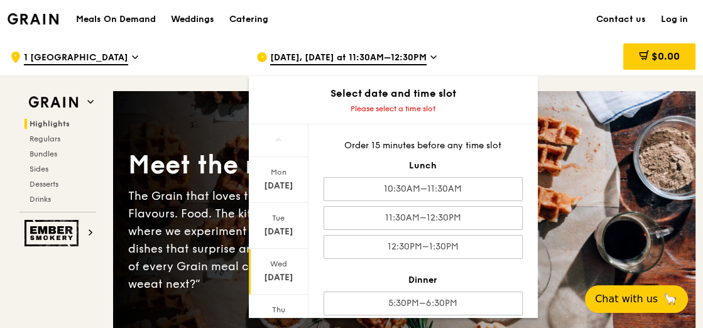
click at [95, 87] on div "Grain Highlights Regulars Bundles Sides Desserts Drinks Ember Smokery" at bounding box center [58, 161] width 101 height 170
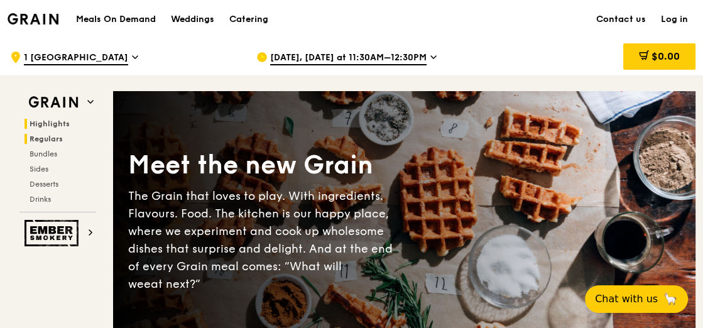
click at [52, 137] on span "Regulars" at bounding box center [46, 139] width 33 height 9
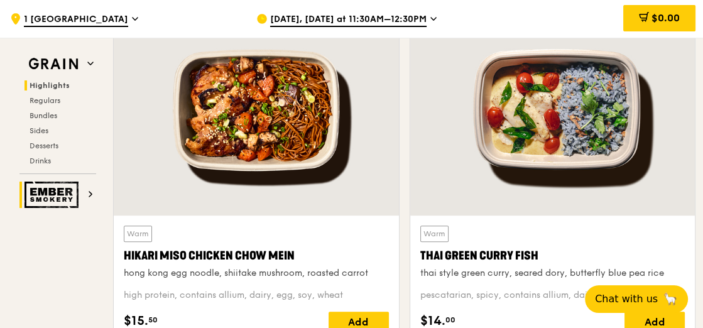
scroll to position [428, 0]
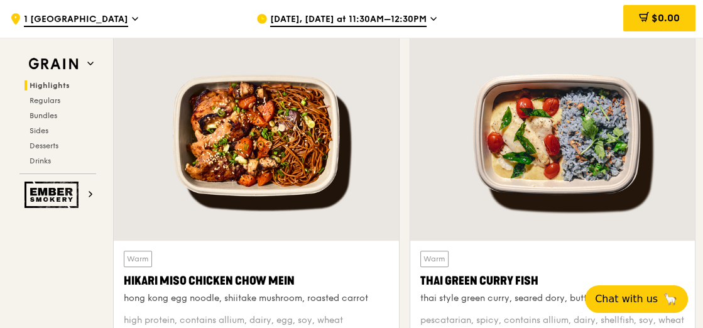
click at [257, 226] on div at bounding box center [256, 135] width 285 height 211
